Goal: Task Accomplishment & Management: Manage account settings

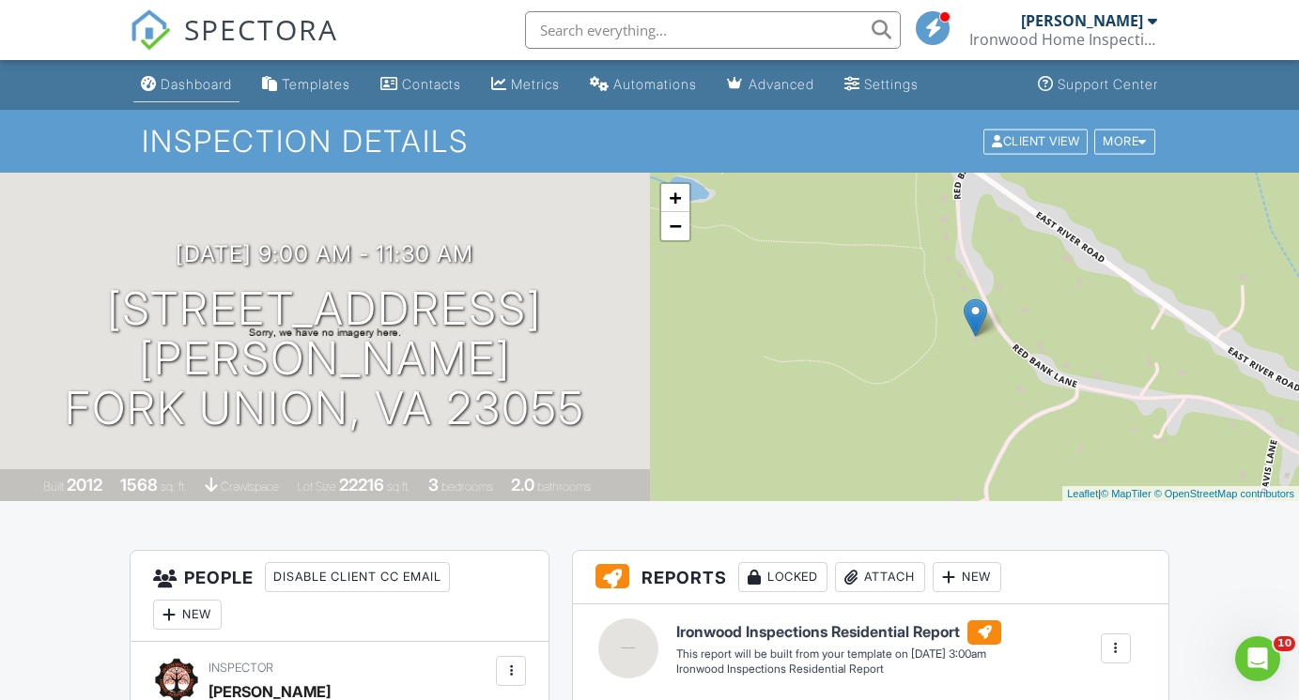
click at [193, 77] on div "Dashboard" at bounding box center [196, 84] width 71 height 16
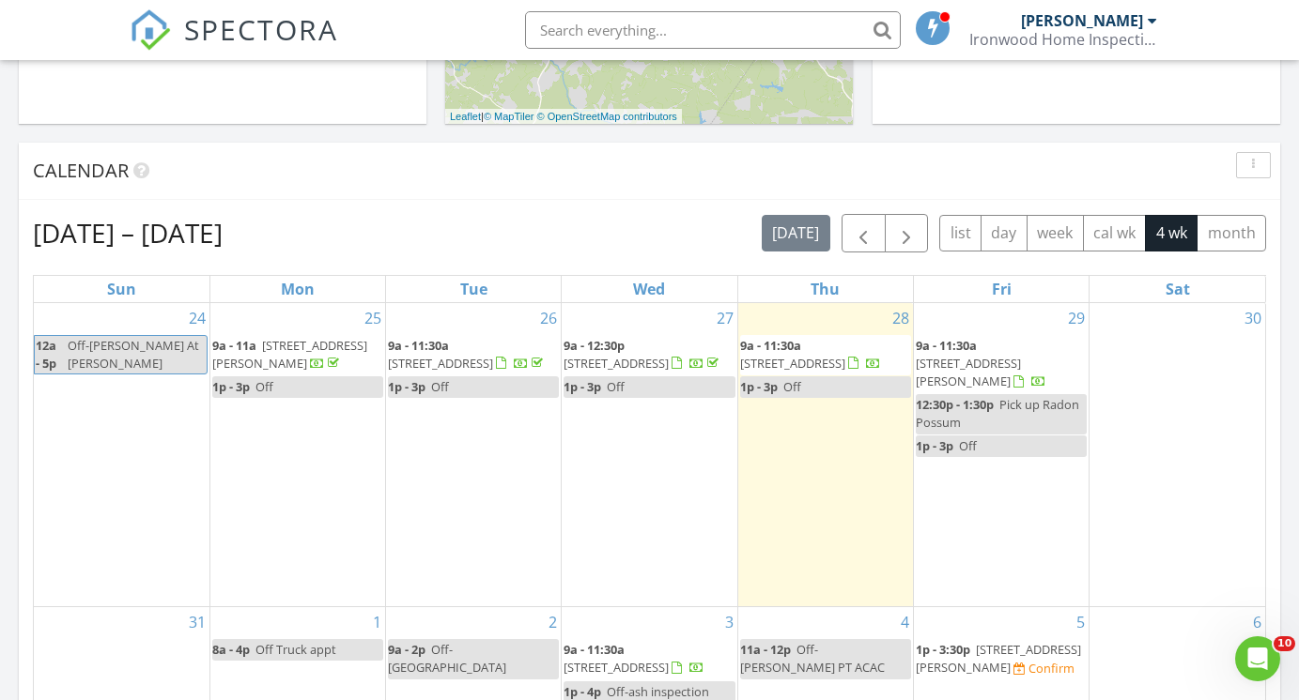
click at [1003, 355] on span "208 Gravel Hill rd, Fork union 23055" at bounding box center [968, 372] width 105 height 35
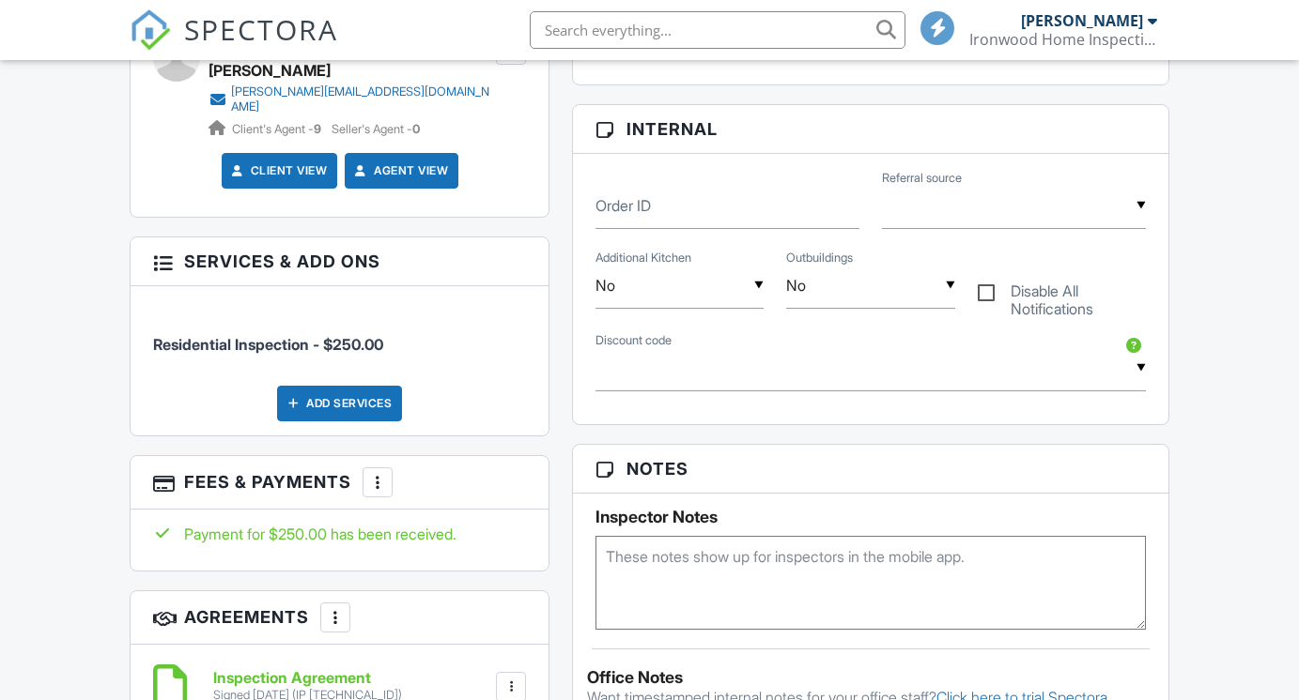
scroll to position [856, 0]
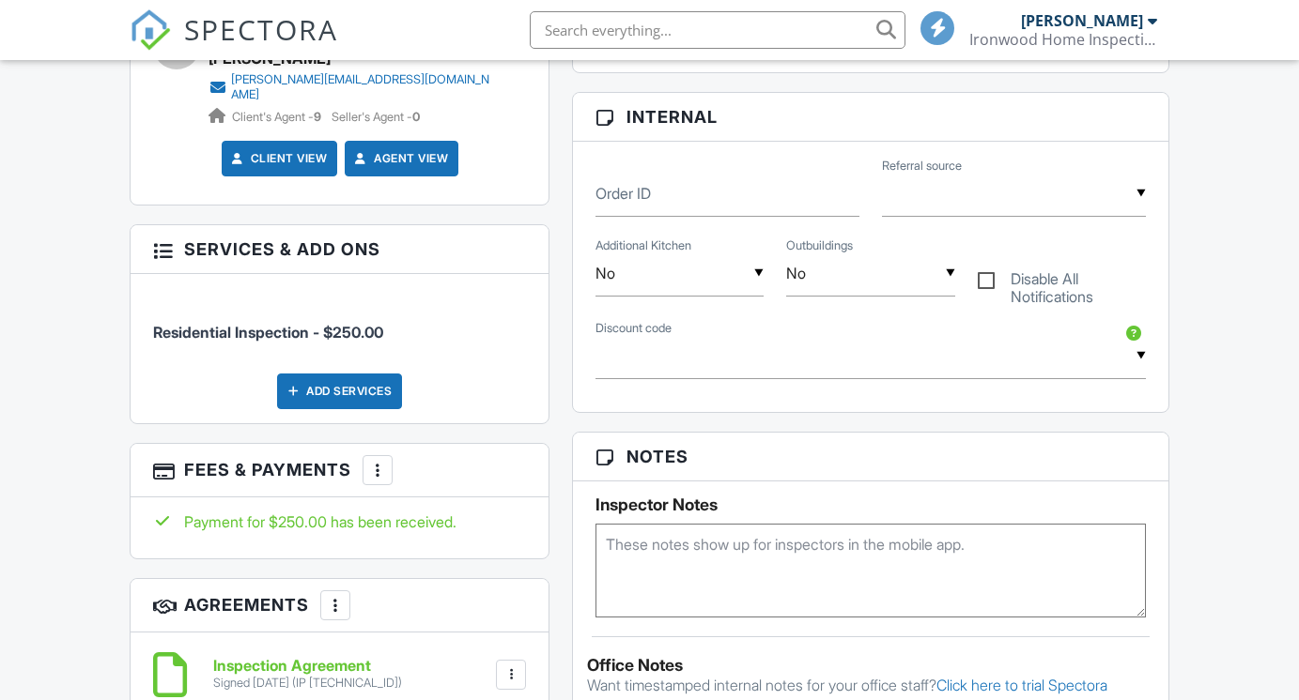
click at [374, 461] on div at bounding box center [377, 470] width 19 height 19
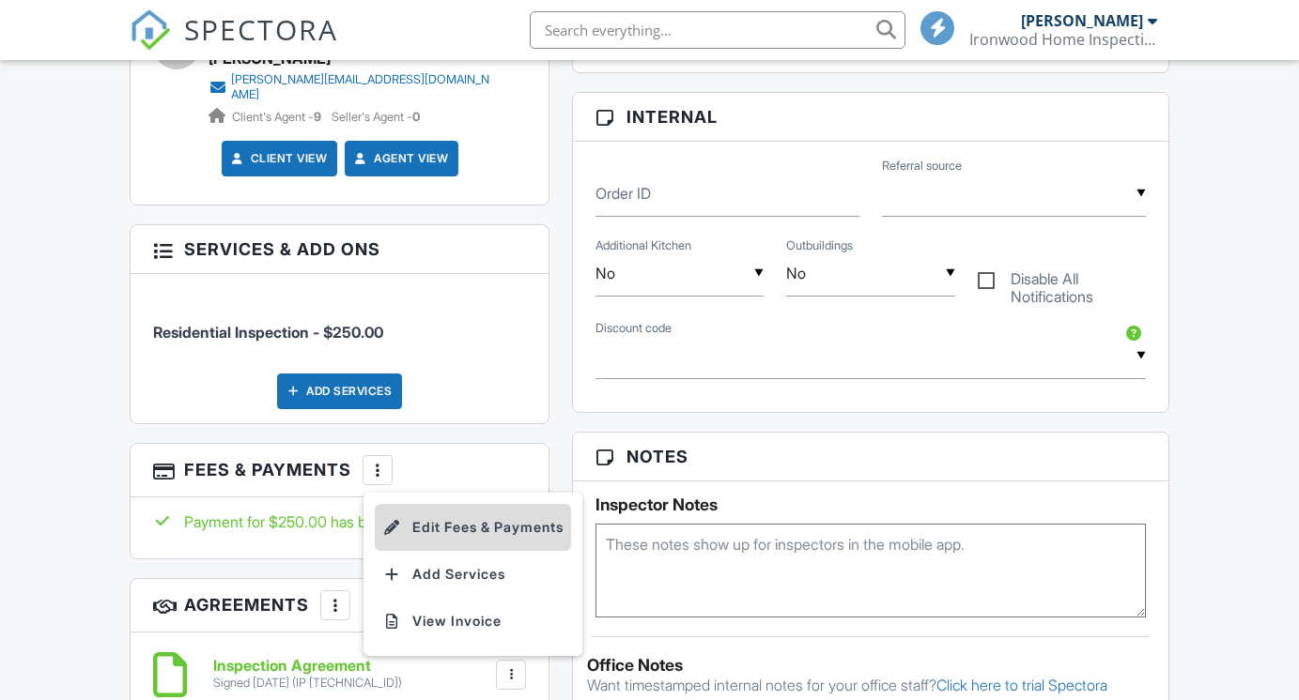
click at [469, 516] on li "Edit Fees & Payments" at bounding box center [473, 527] width 196 height 47
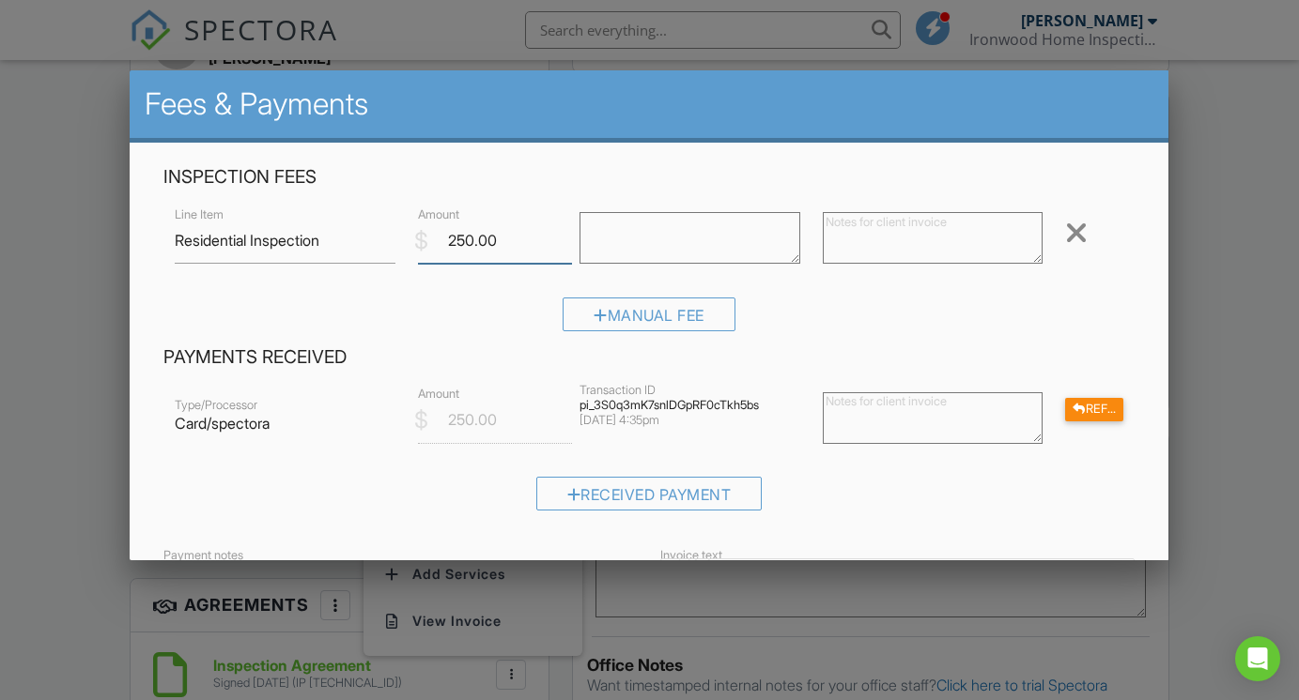
click at [517, 238] on input "250.00" at bounding box center [495, 241] width 154 height 46
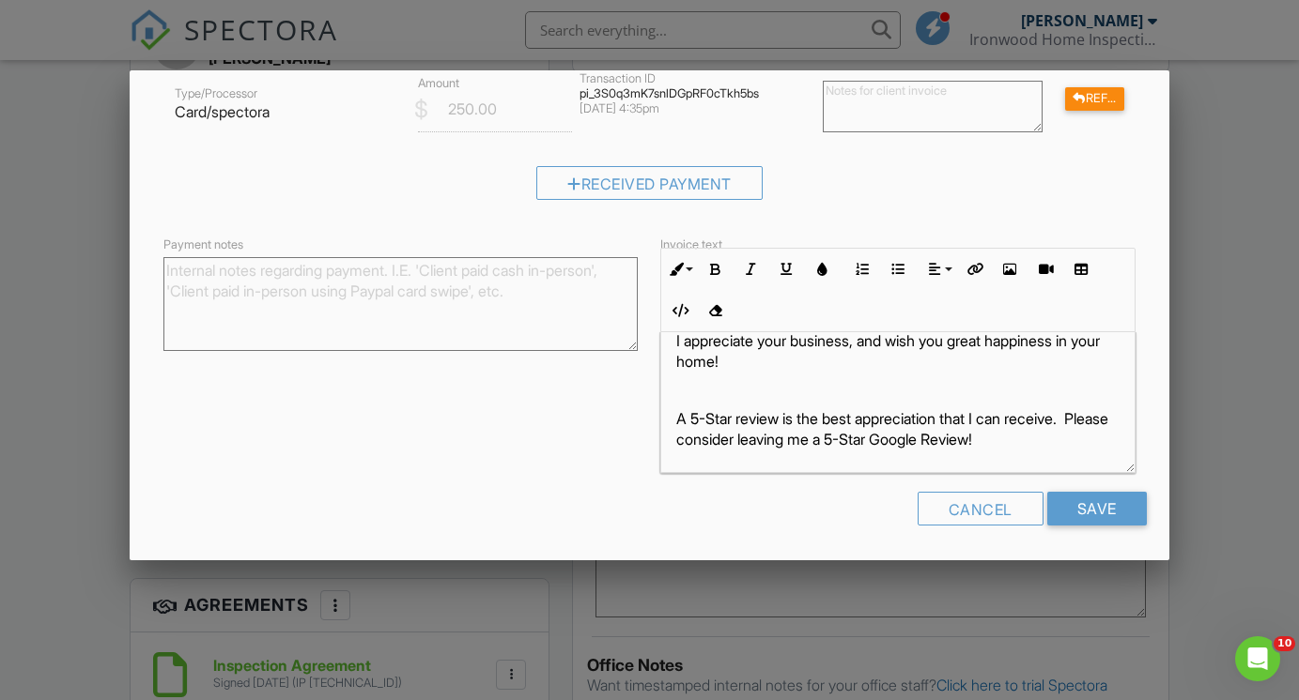
scroll to position [23, 0]
type input "525.00"
click at [1103, 505] on input "Save" at bounding box center [1097, 509] width 100 height 34
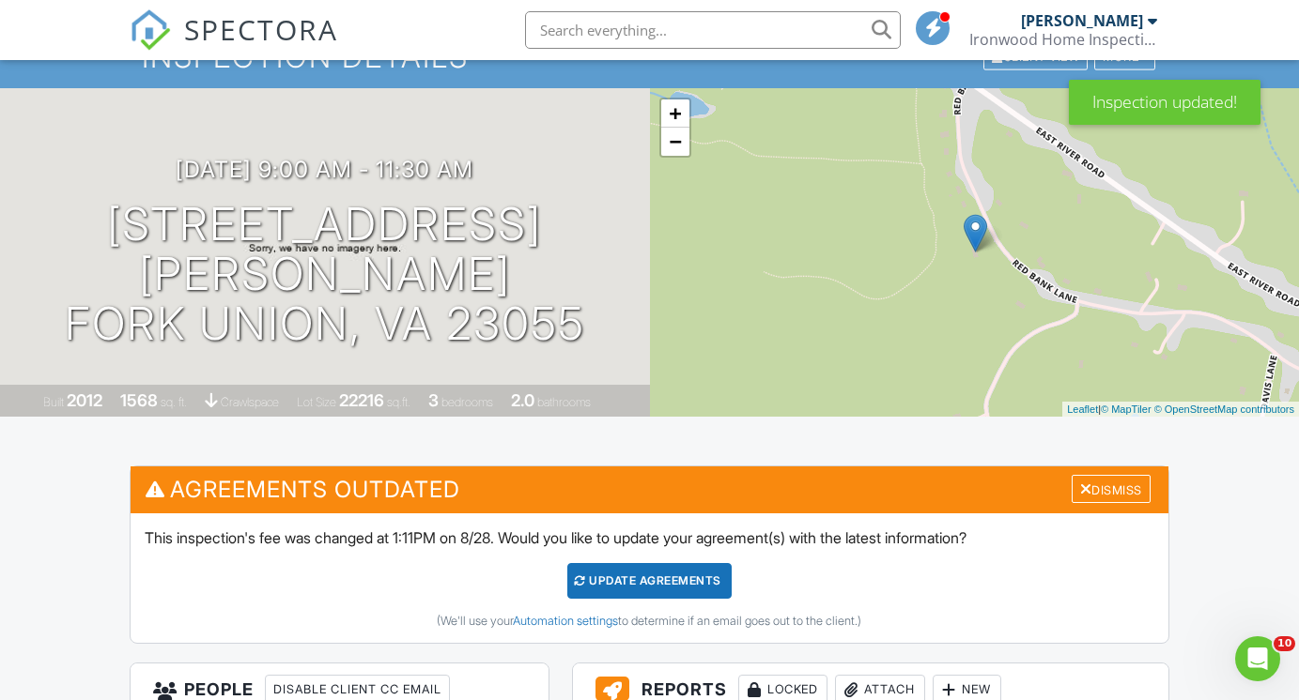
scroll to position [139, 0]
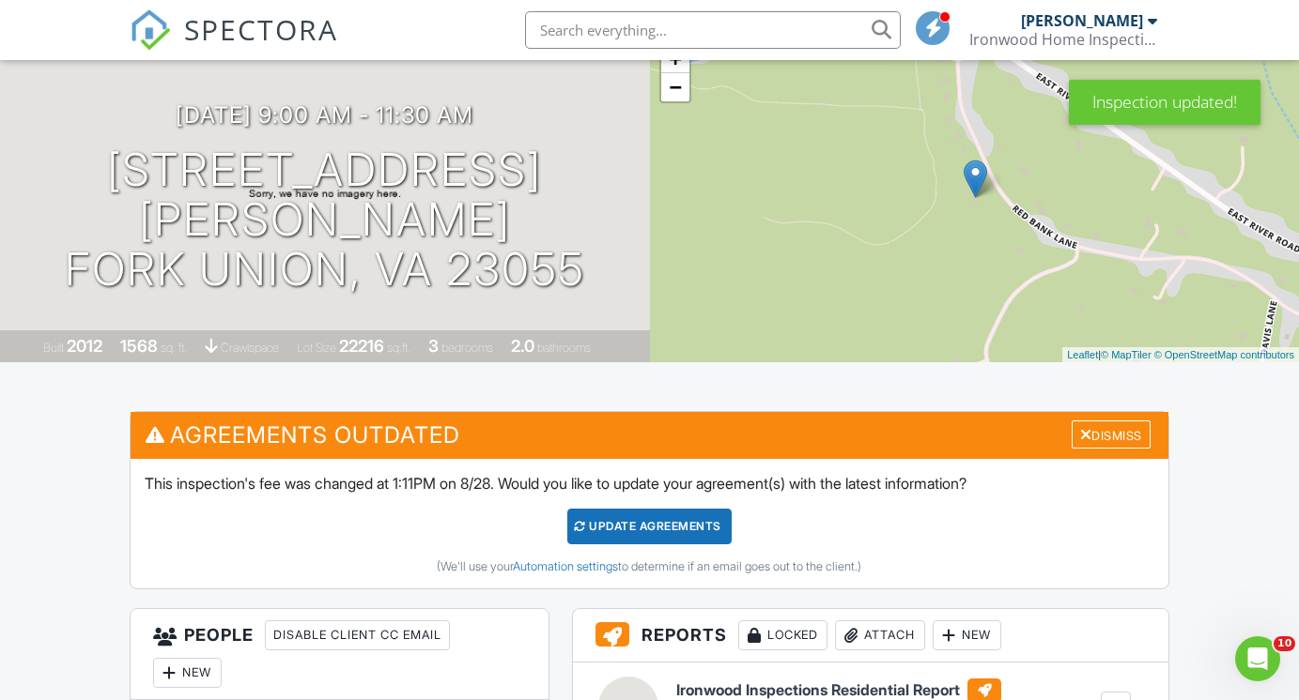
click at [695, 516] on div "Update Agreements" at bounding box center [649, 527] width 164 height 36
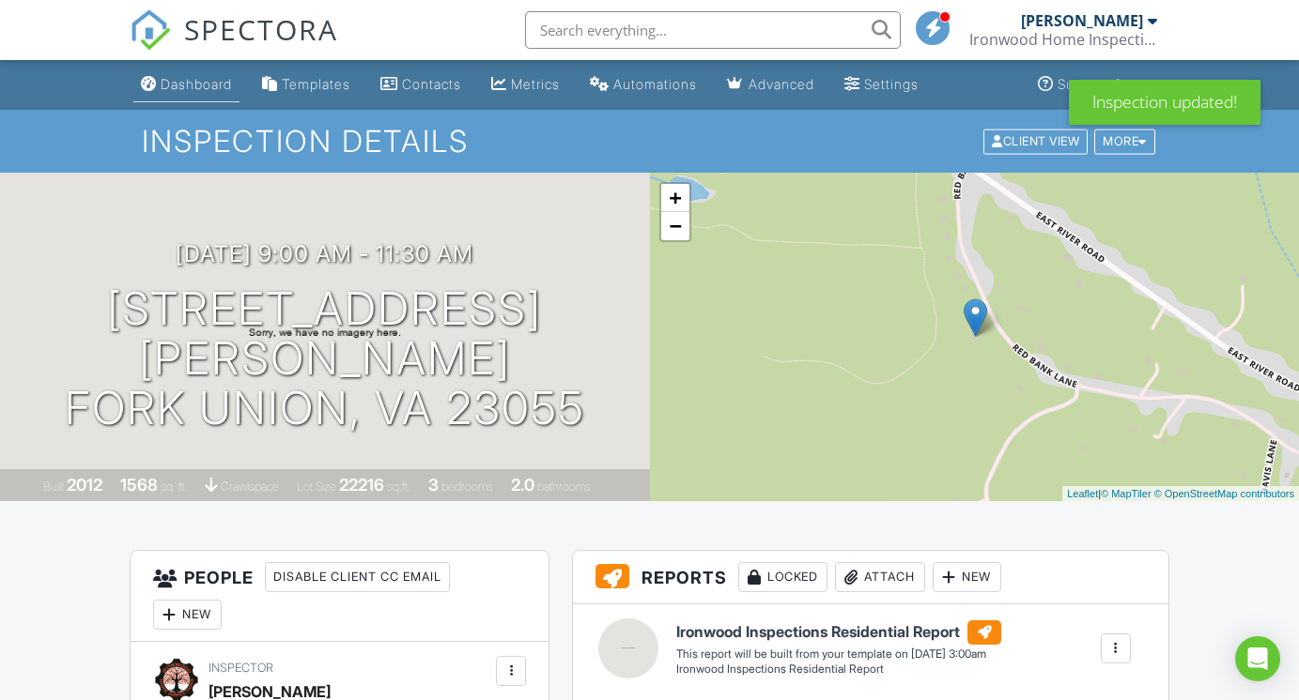
click at [188, 78] on div "Dashboard" at bounding box center [196, 84] width 71 height 16
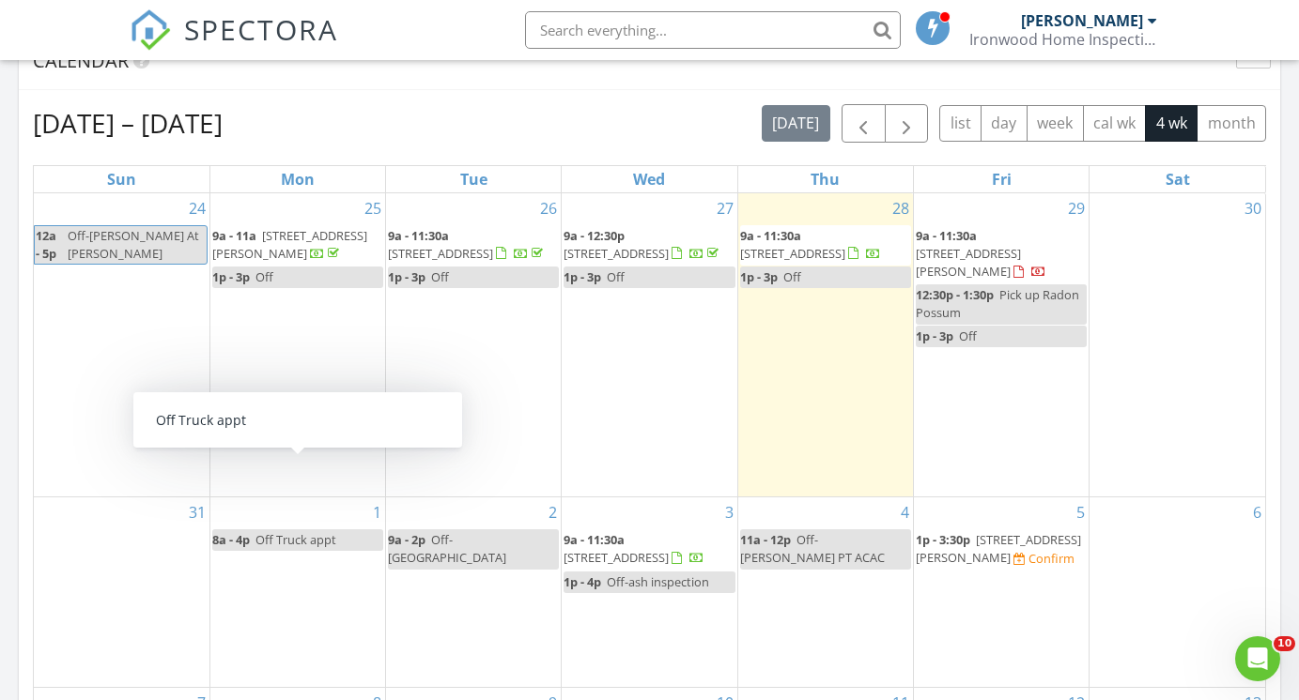
scroll to position [790, 0]
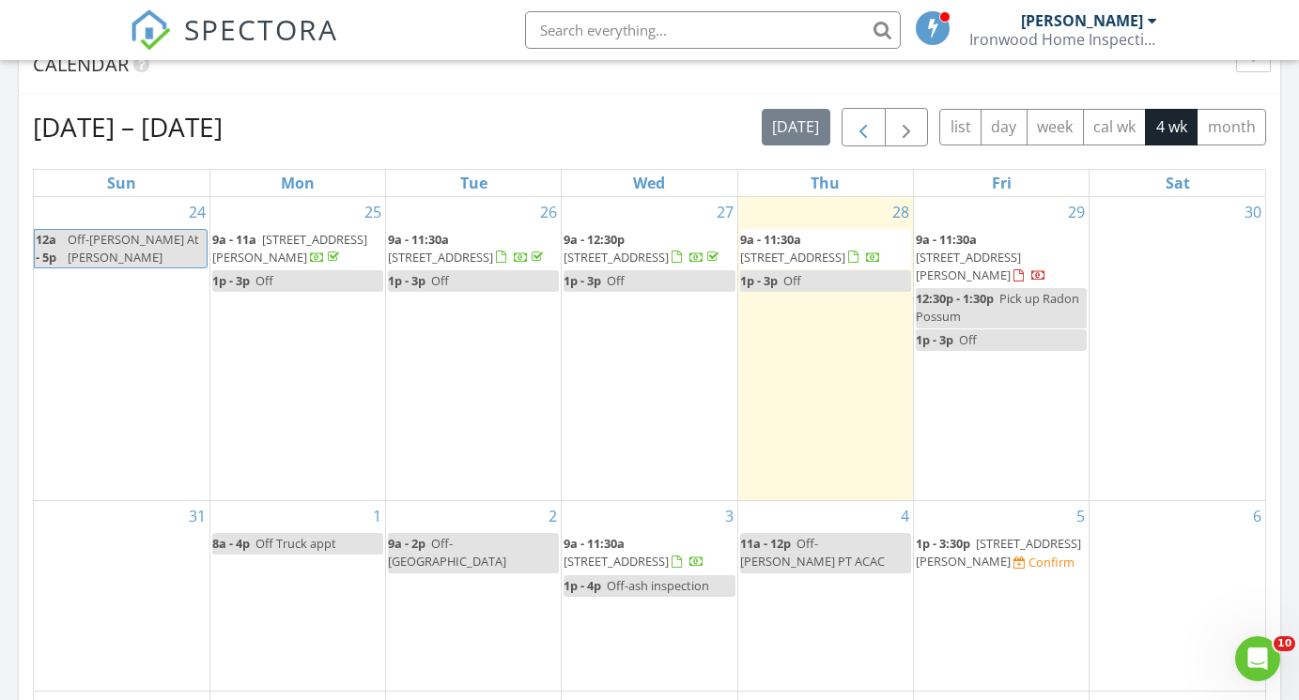
click at [858, 125] on span "button" at bounding box center [863, 127] width 23 height 23
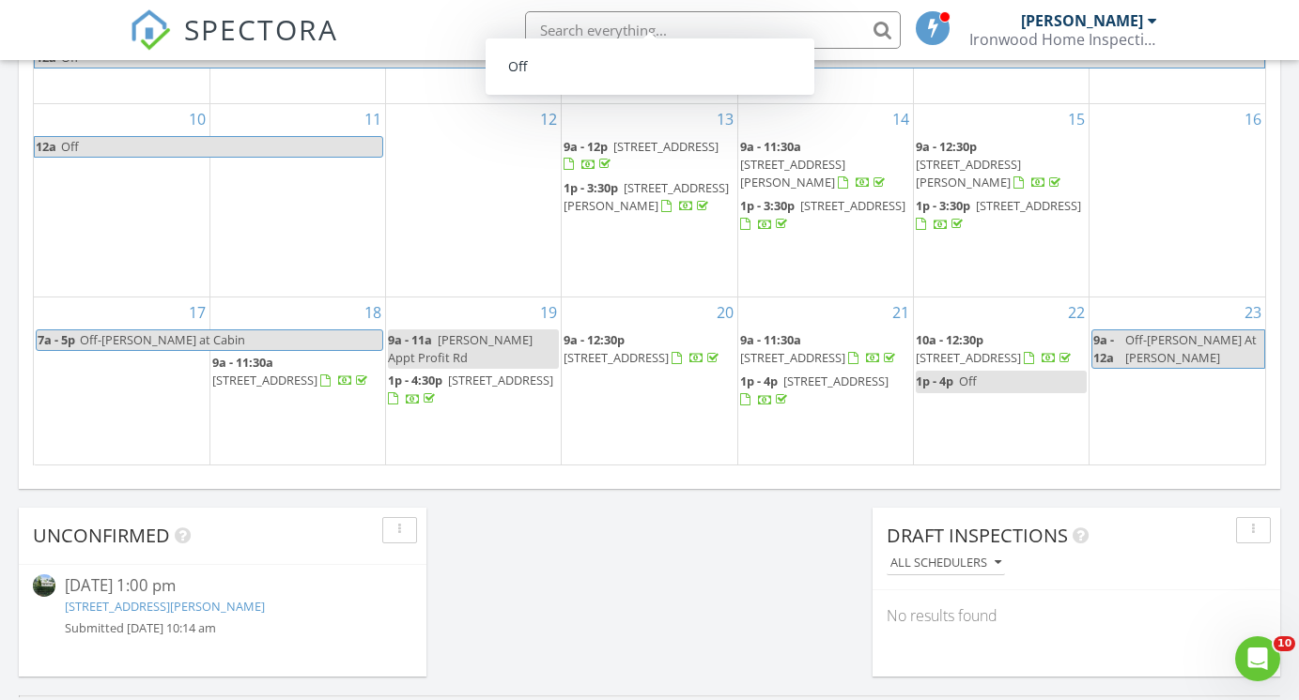
scroll to position [1267, 0]
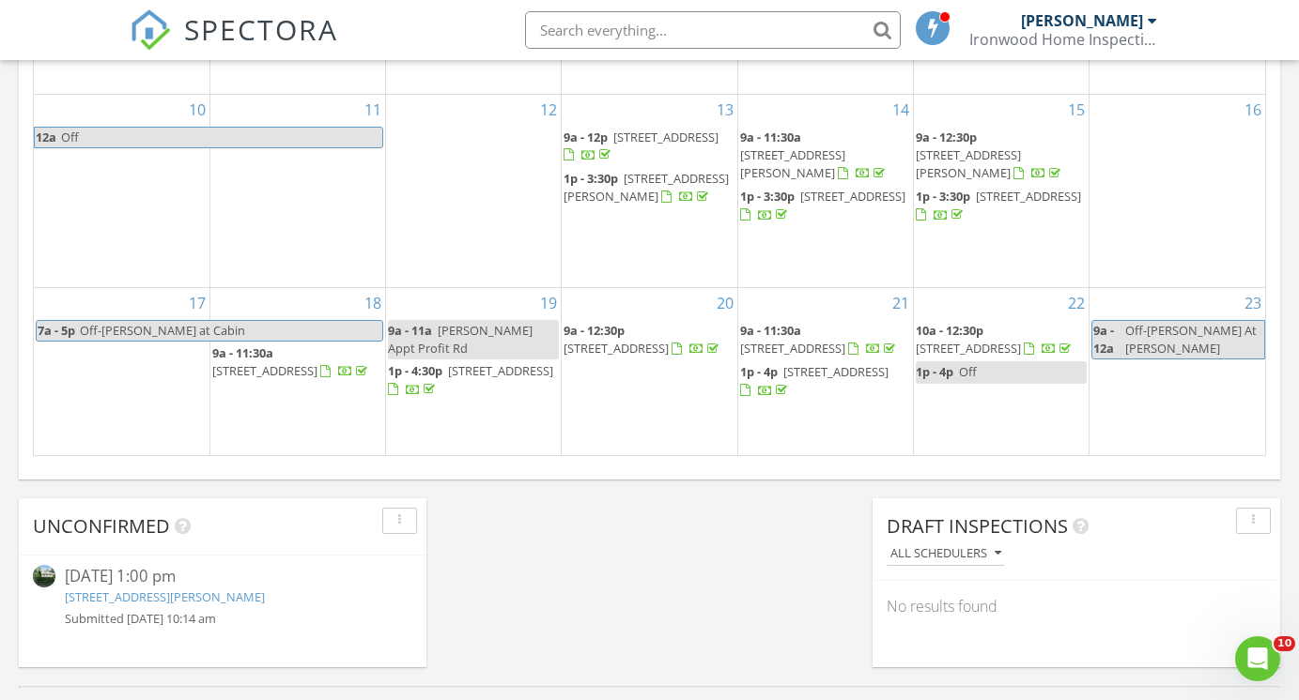
click at [472, 363] on span "[STREET_ADDRESS]" at bounding box center [500, 370] width 105 height 17
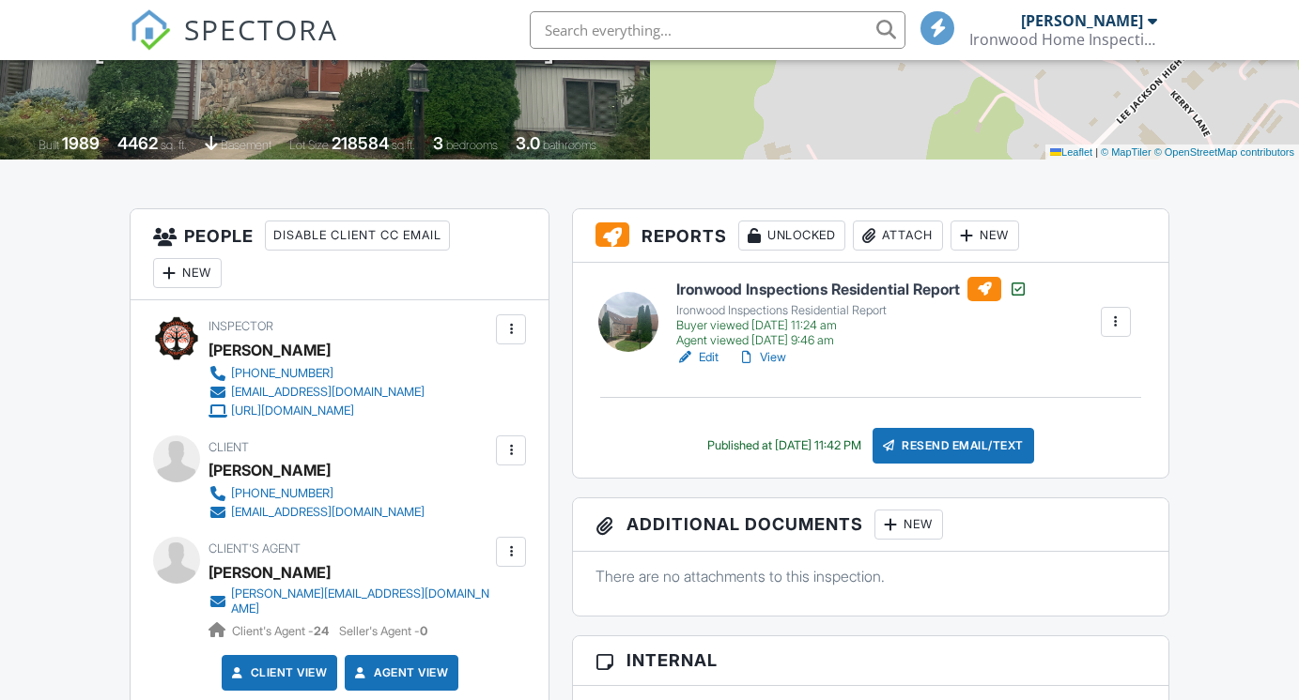
scroll to position [294, 0]
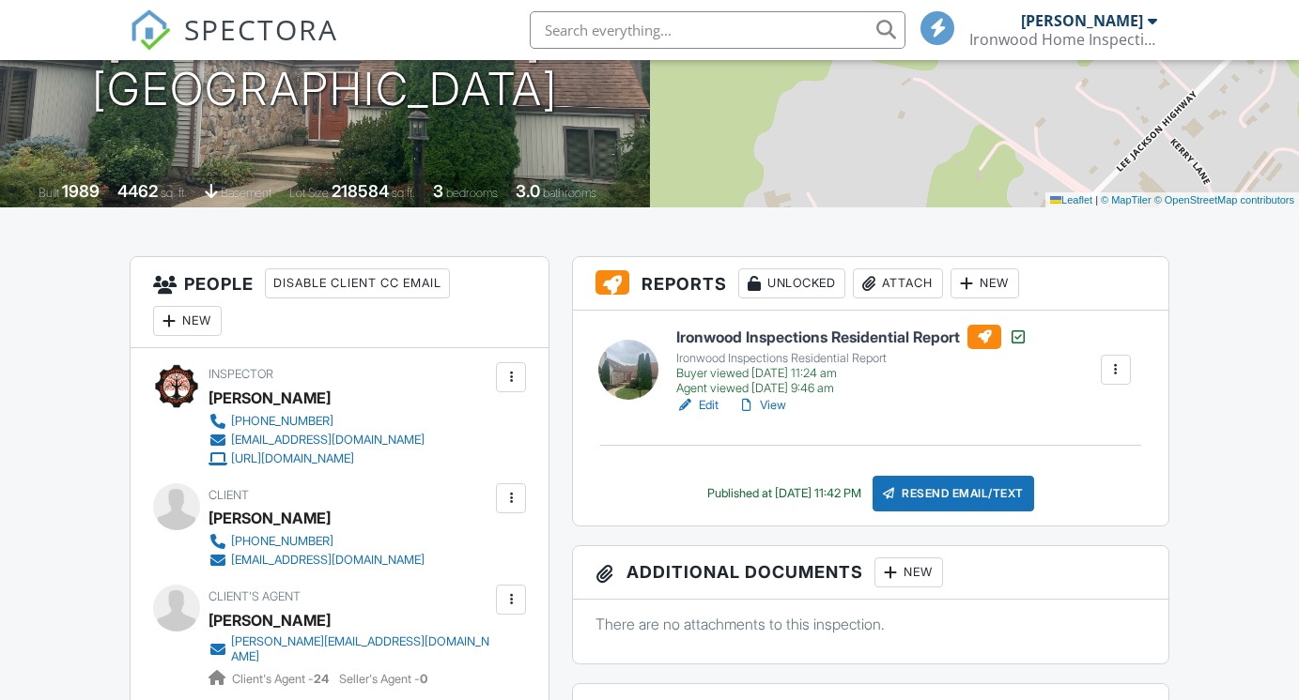
click at [782, 405] on link "View" at bounding box center [761, 405] width 49 height 19
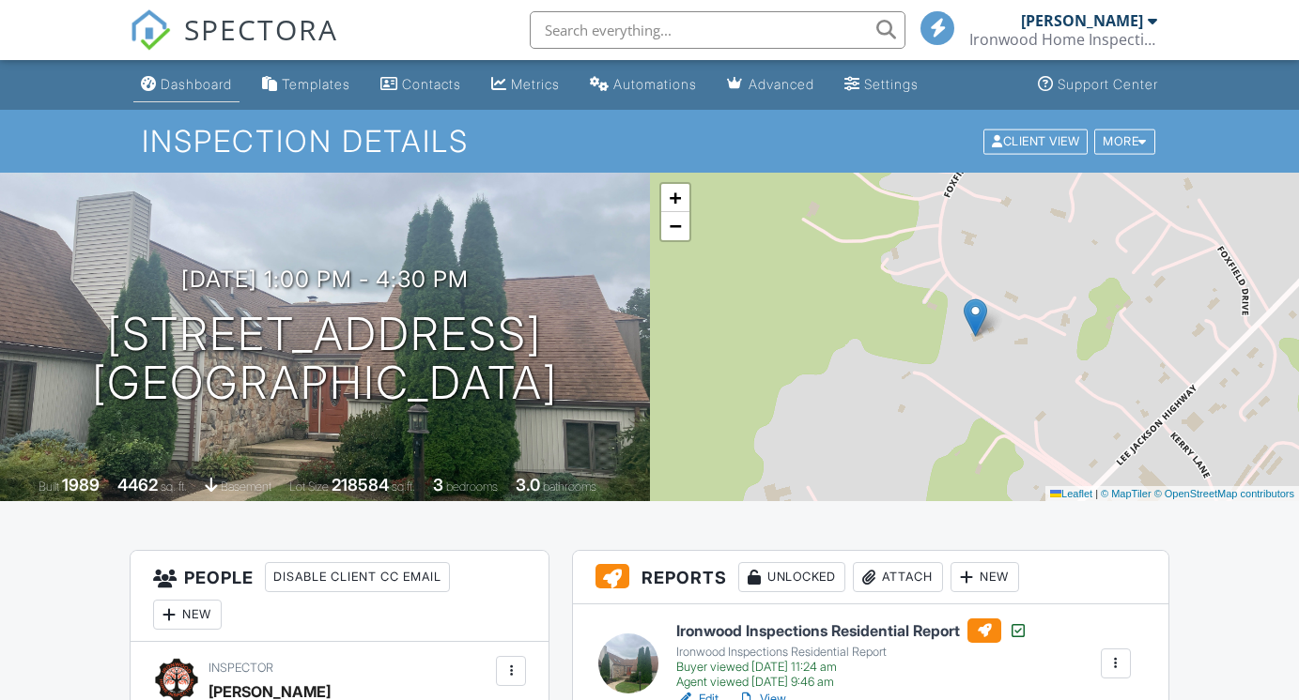
scroll to position [0, 0]
click at [203, 88] on div "Dashboard" at bounding box center [196, 84] width 71 height 16
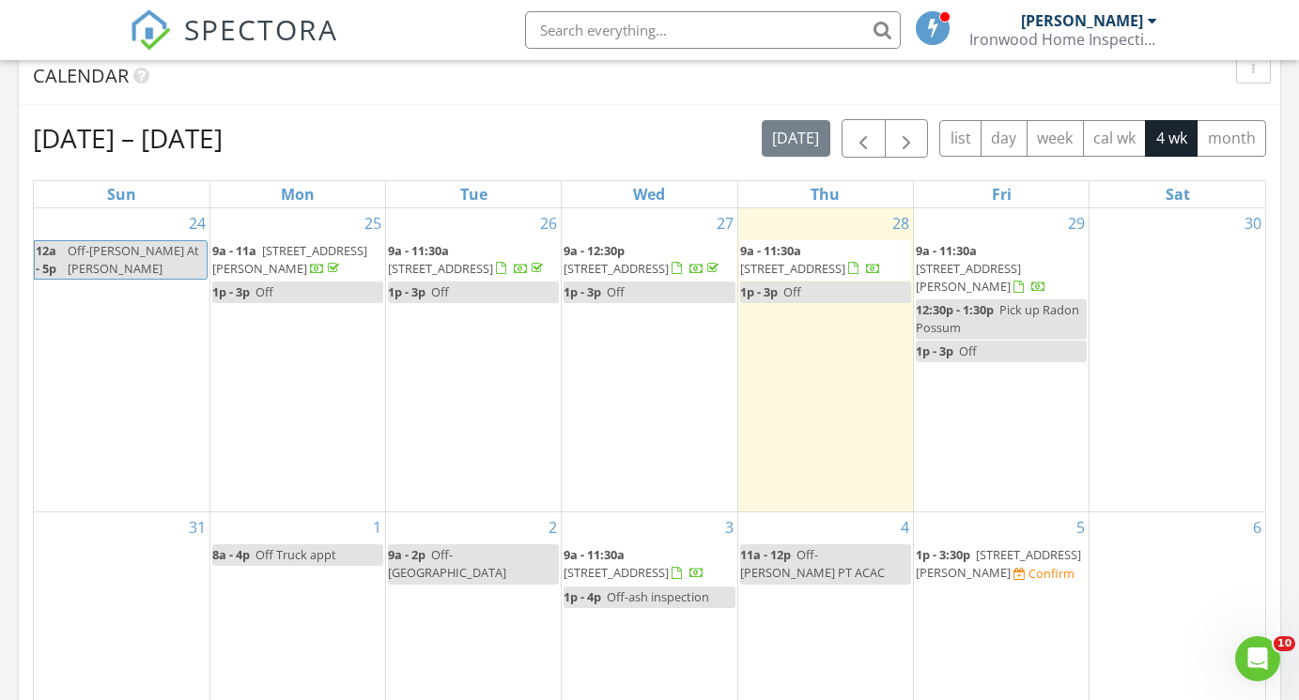
scroll to position [787, 0]
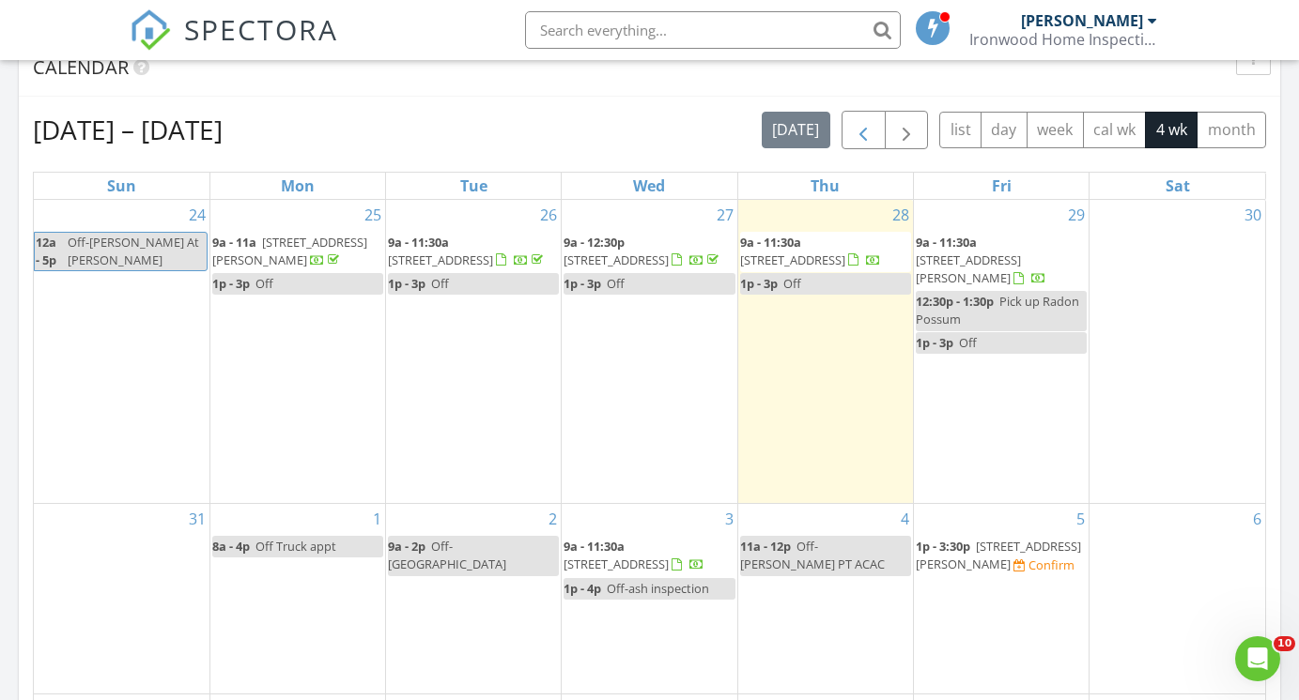
click at [859, 133] on span "button" at bounding box center [863, 130] width 23 height 23
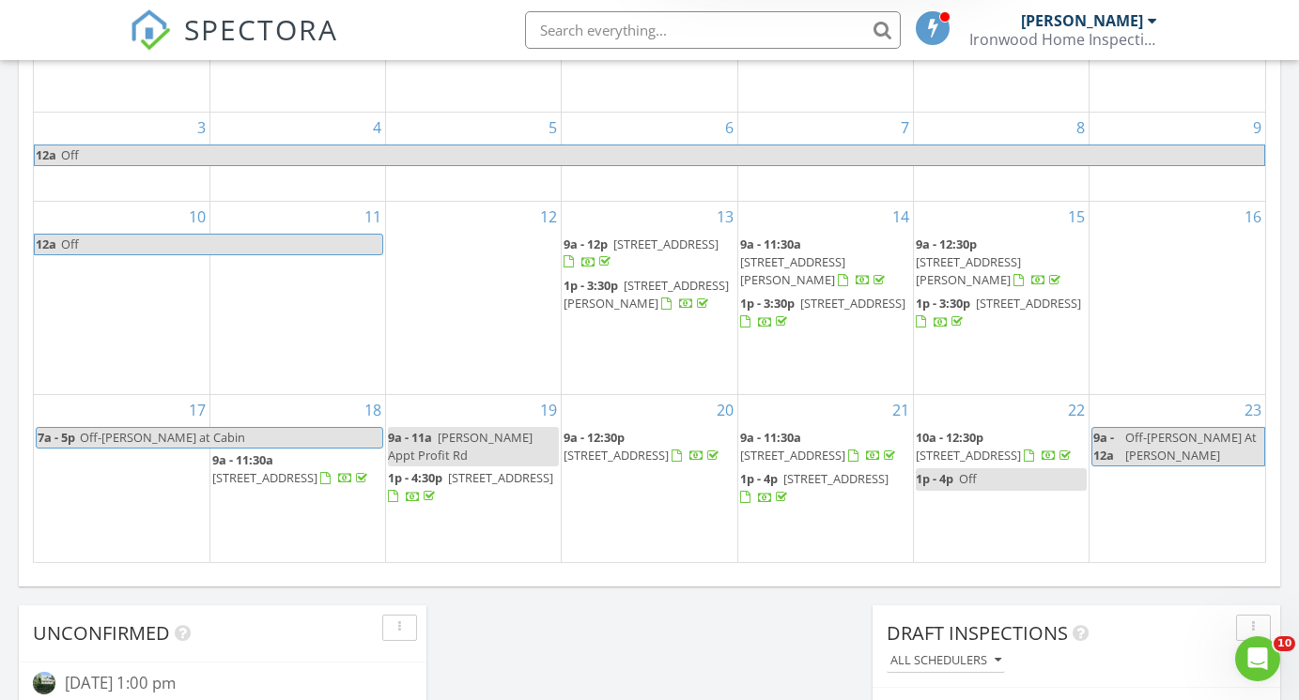
scroll to position [1227, 0]
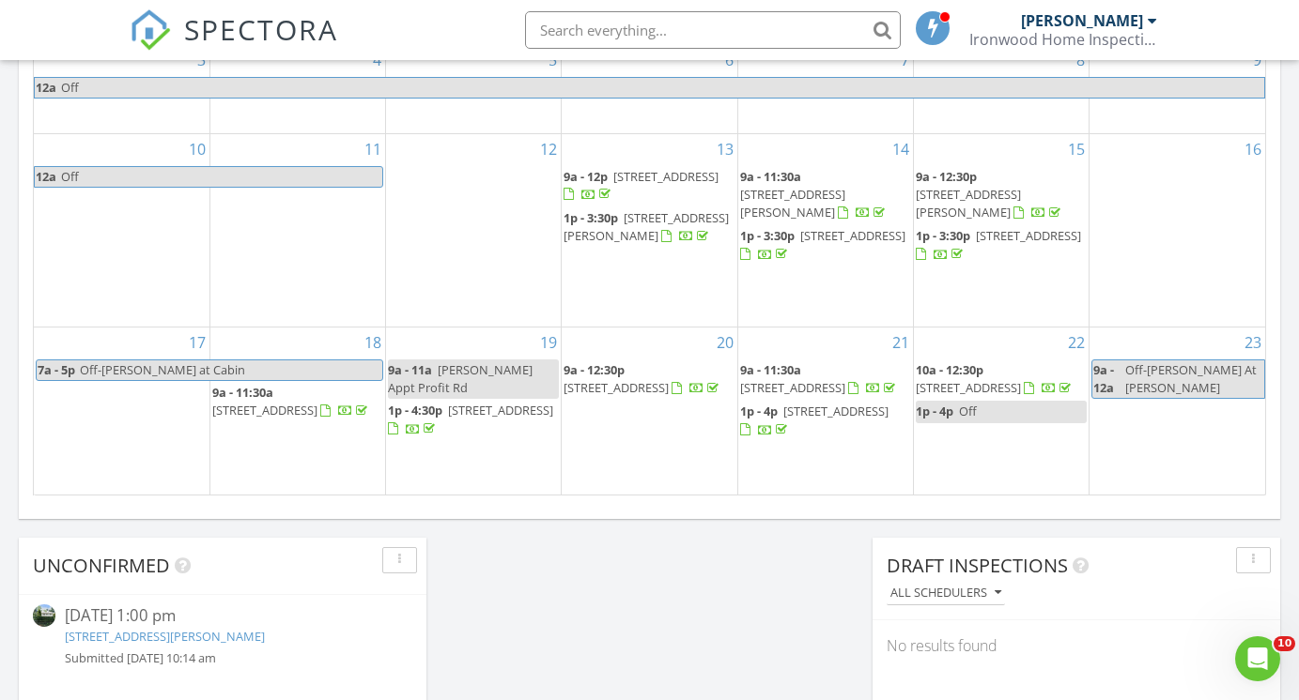
click at [480, 402] on span "269 Foxfield Dr, Staunton 24401" at bounding box center [500, 410] width 105 height 17
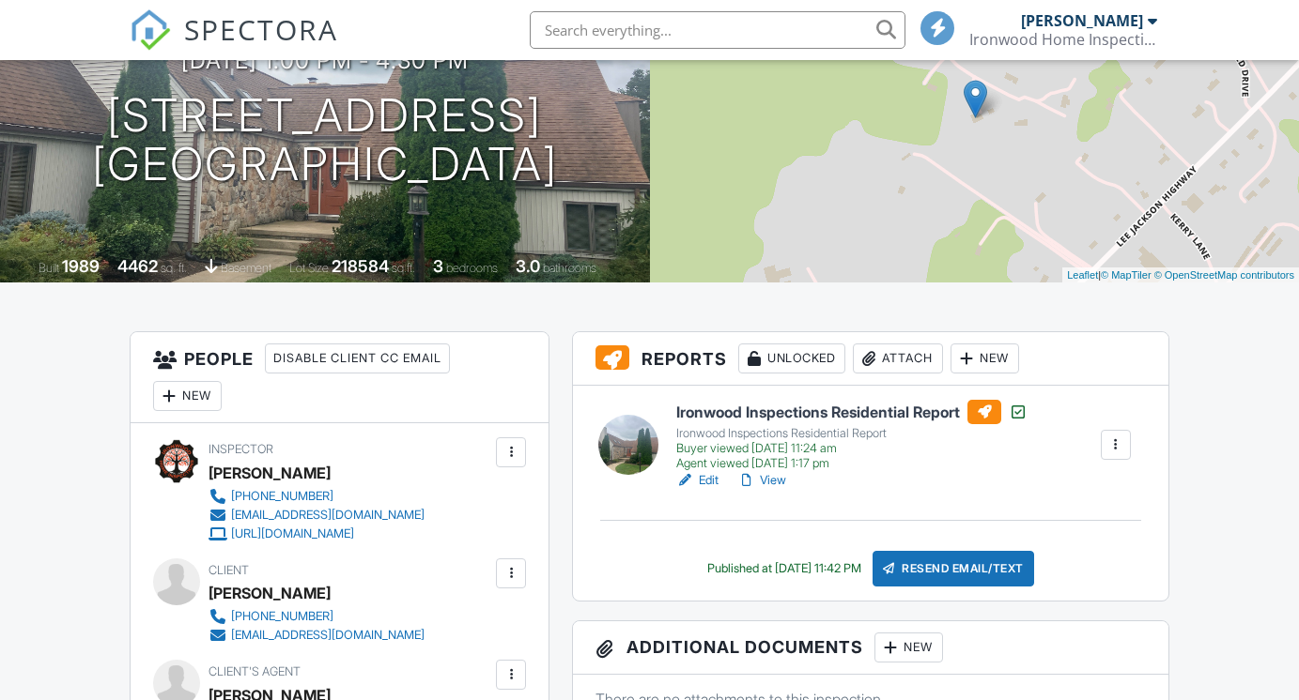
scroll to position [231, 0]
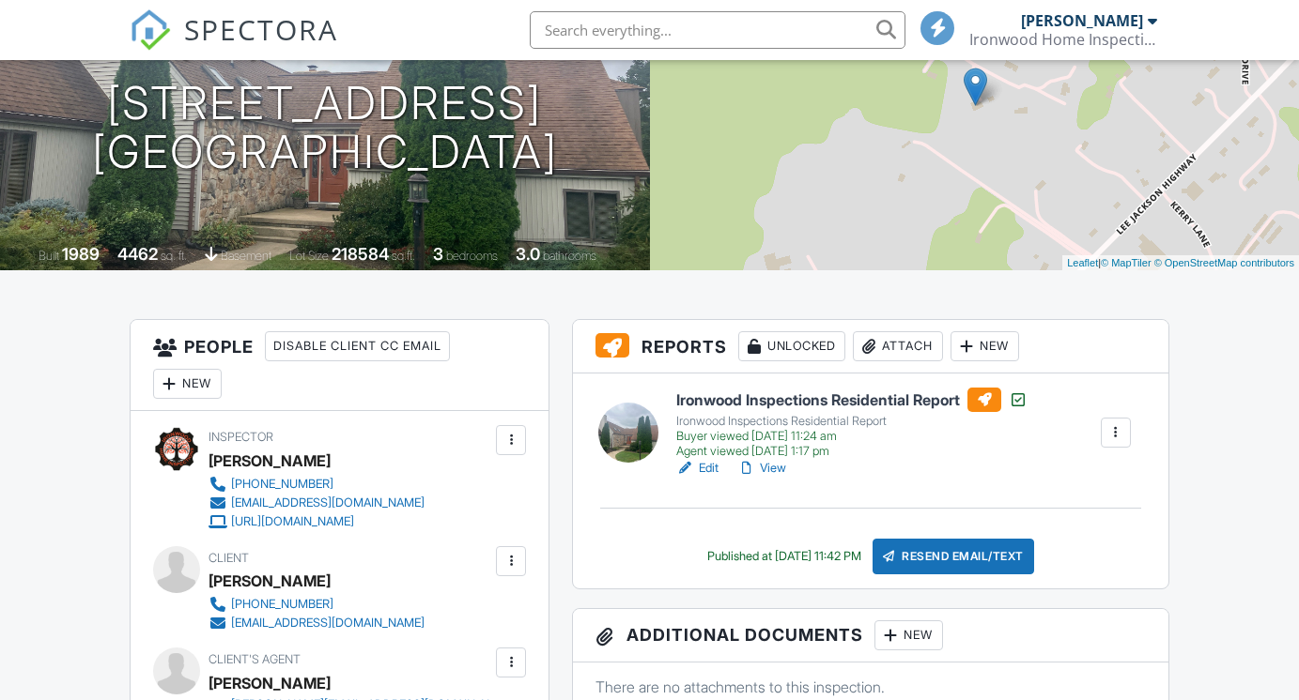
click at [778, 469] on link "View" at bounding box center [761, 468] width 49 height 19
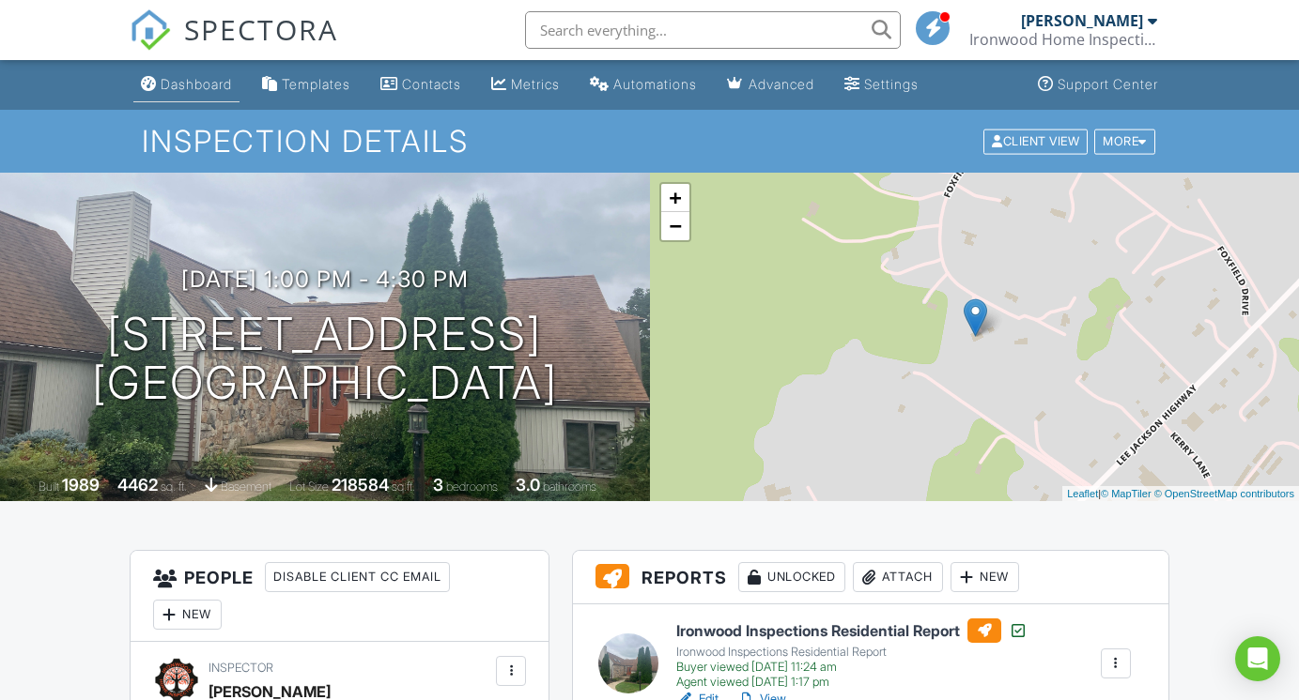
scroll to position [0, 0]
click at [190, 70] on link "Dashboard" at bounding box center [186, 85] width 106 height 35
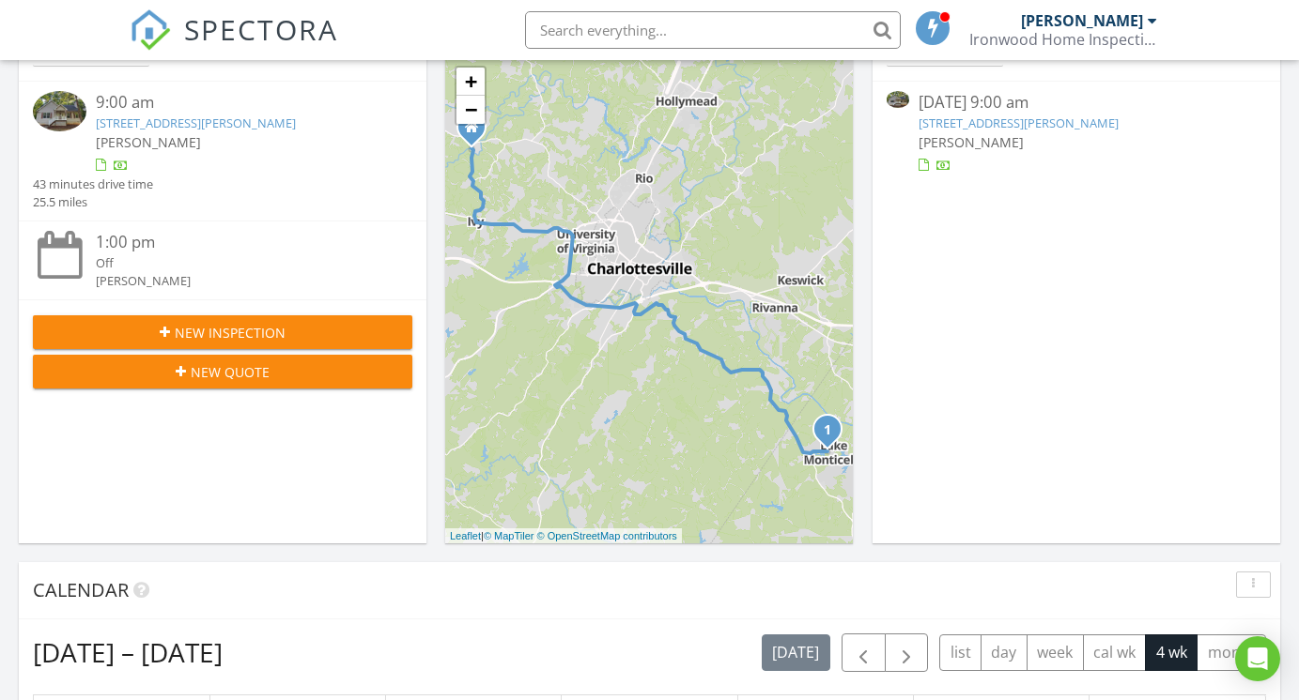
scroll to position [220, 0]
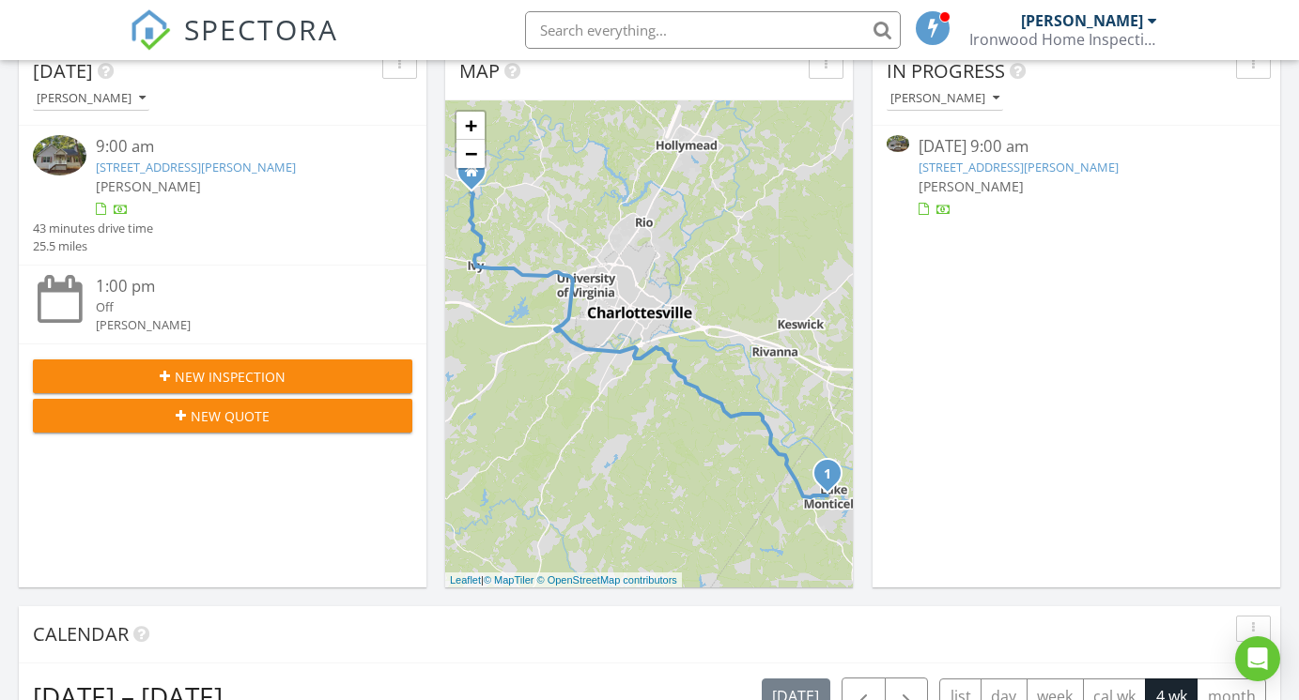
click at [1035, 167] on link "426 Jefferson Dr, Palmyra, VA 22963" at bounding box center [1018, 167] width 200 height 17
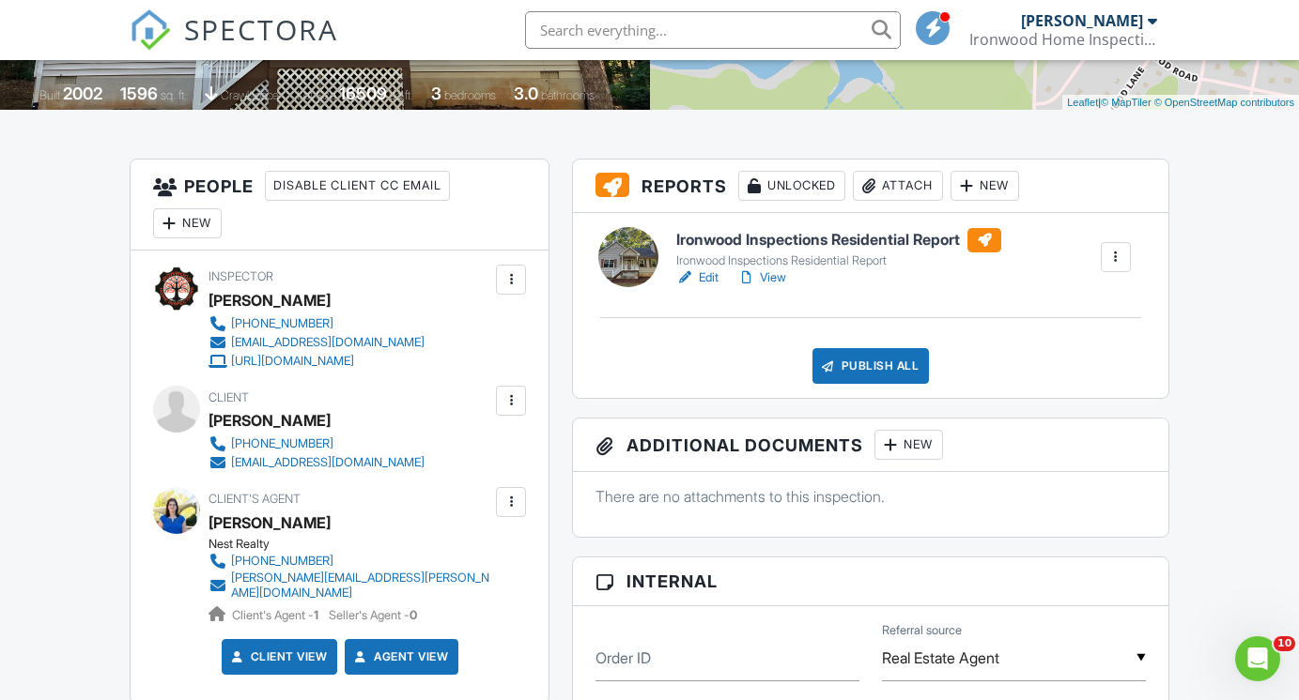
scroll to position [409, 0]
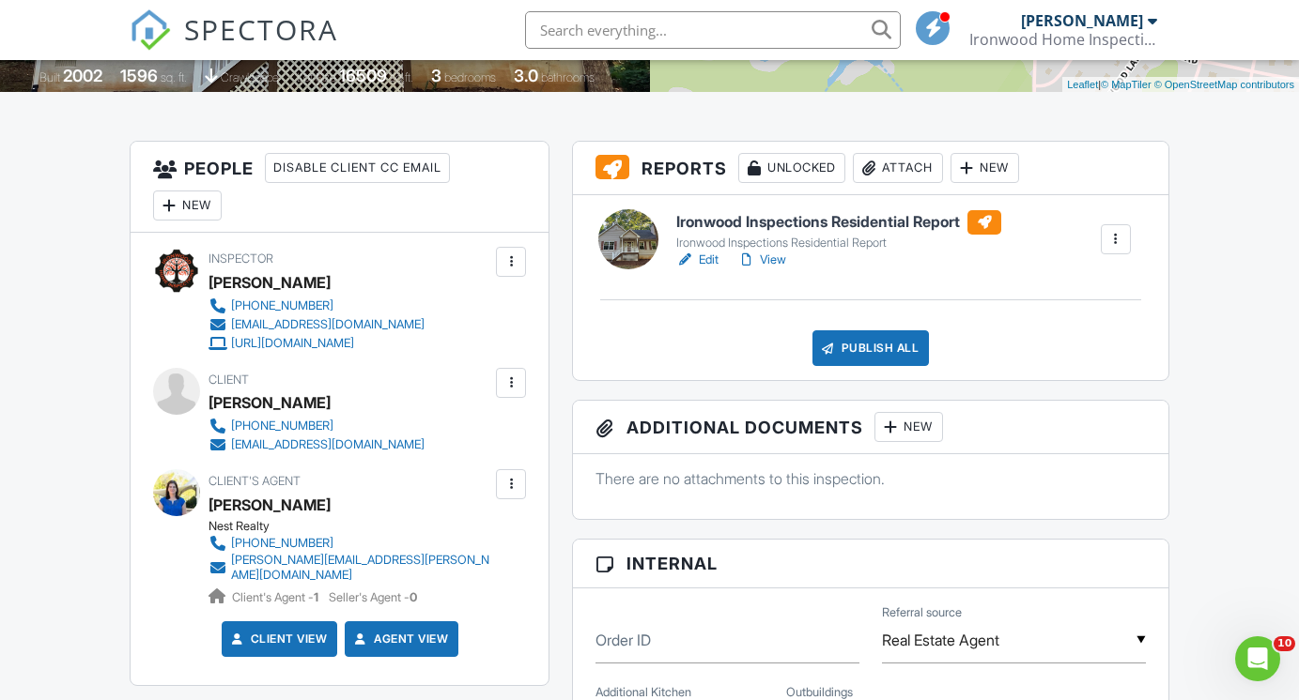
click at [782, 264] on link "View" at bounding box center [761, 260] width 49 height 19
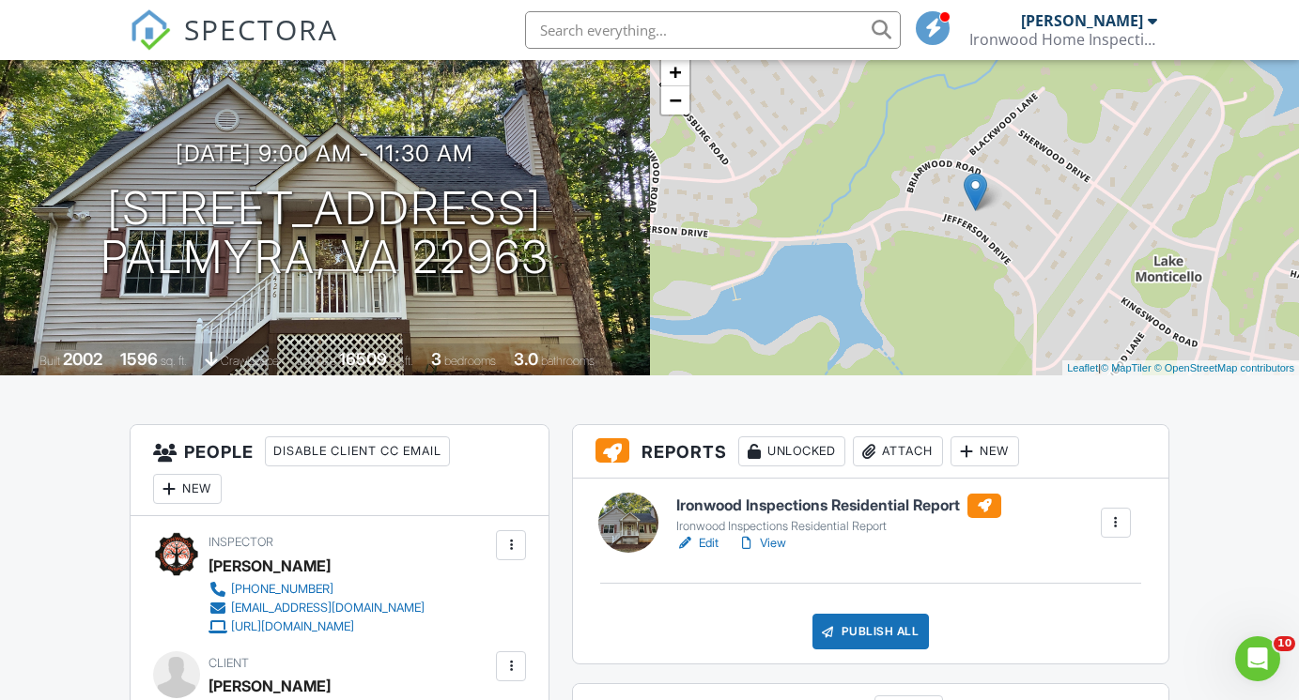
scroll to position [127, 0]
click at [905, 624] on div "Publish All" at bounding box center [870, 631] width 117 height 36
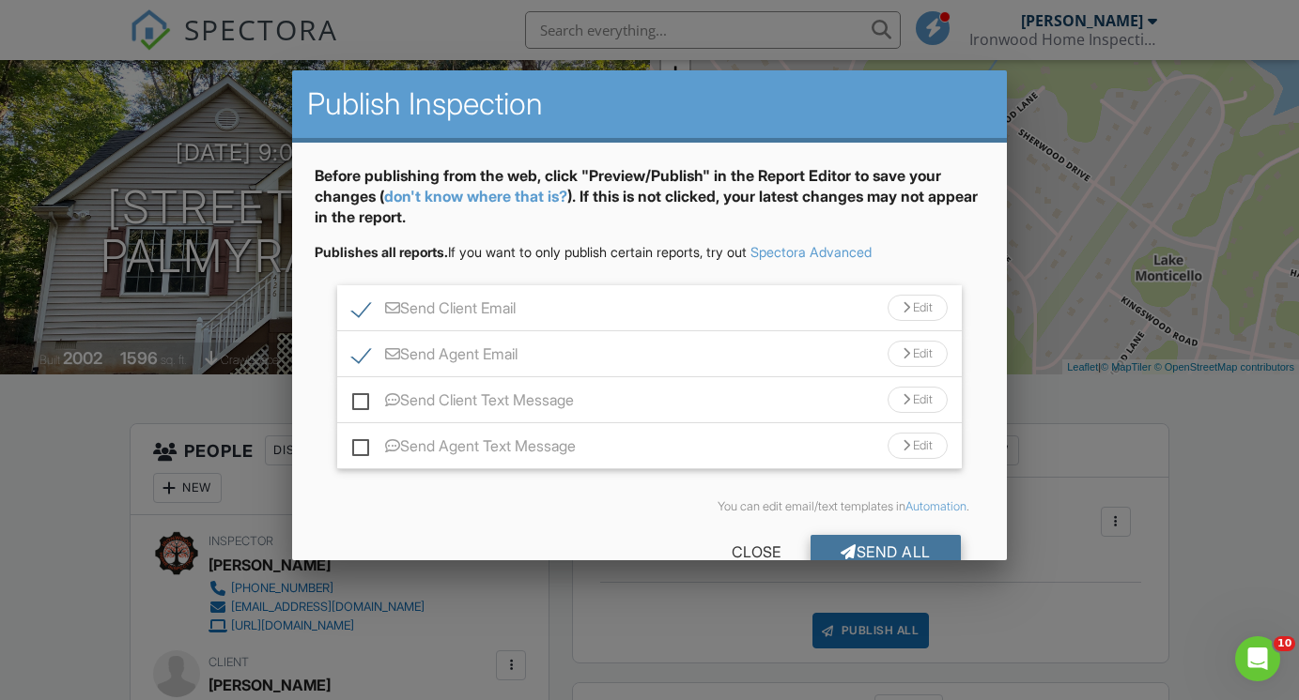
click at [885, 544] on div "Send All" at bounding box center [885, 552] width 150 height 34
